Goal: Information Seeking & Learning: Learn about a topic

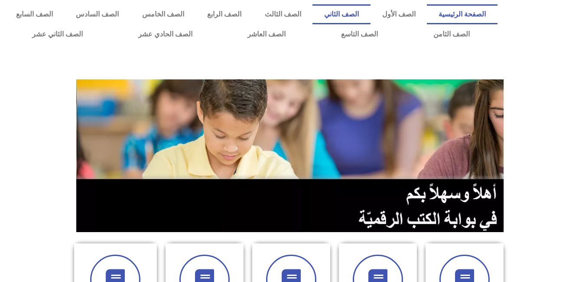
click at [366, 16] on link "الصف الثاني" at bounding box center [342, 14] width 58 height 20
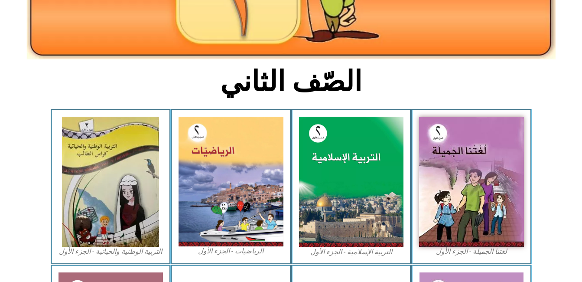
scroll to position [163, 0]
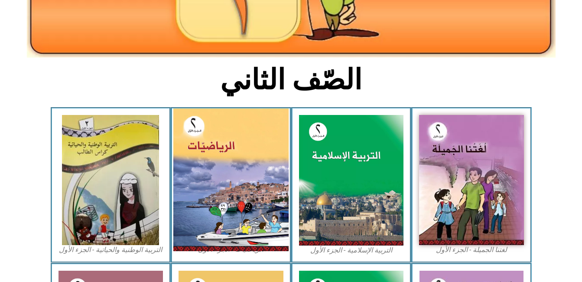
click at [276, 148] on img at bounding box center [230, 179] width 115 height 143
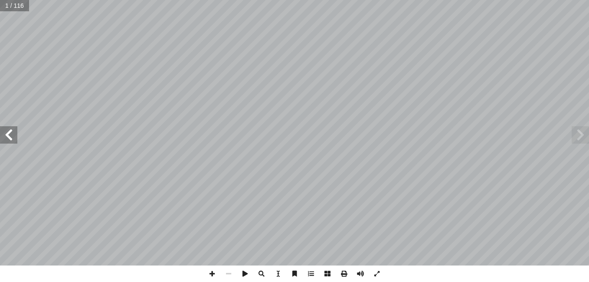
click at [13, 142] on span at bounding box center [8, 134] width 17 height 17
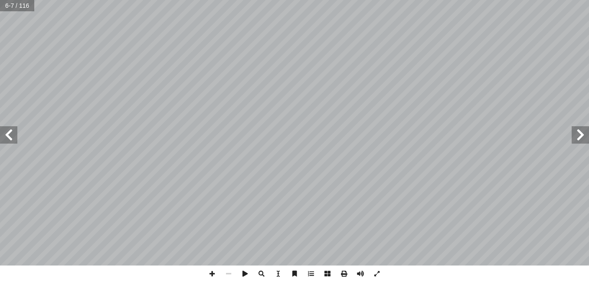
click at [13, 142] on span at bounding box center [8, 134] width 17 height 17
click at [211, 271] on span at bounding box center [212, 273] width 16 height 16
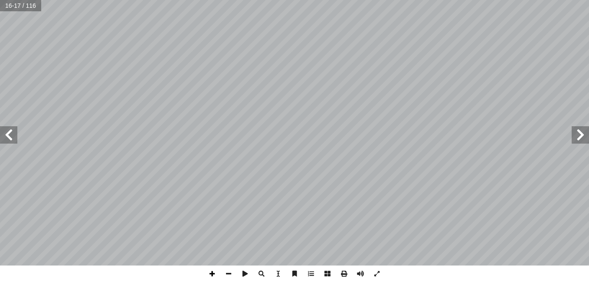
click at [212, 271] on span at bounding box center [212, 273] width 16 height 16
